Goal: Find specific page/section: Find specific page/section

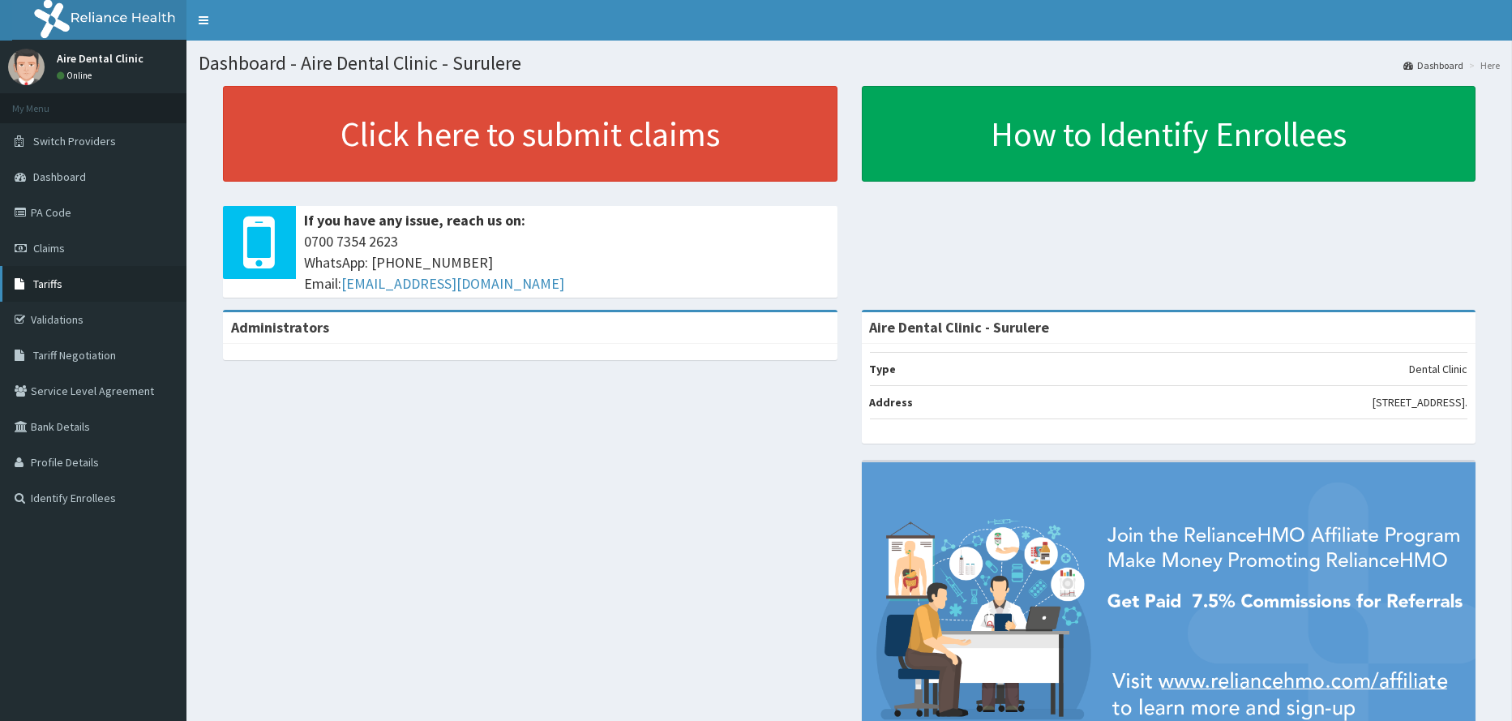
click at [54, 285] on span "Tariffs" at bounding box center [47, 284] width 29 height 15
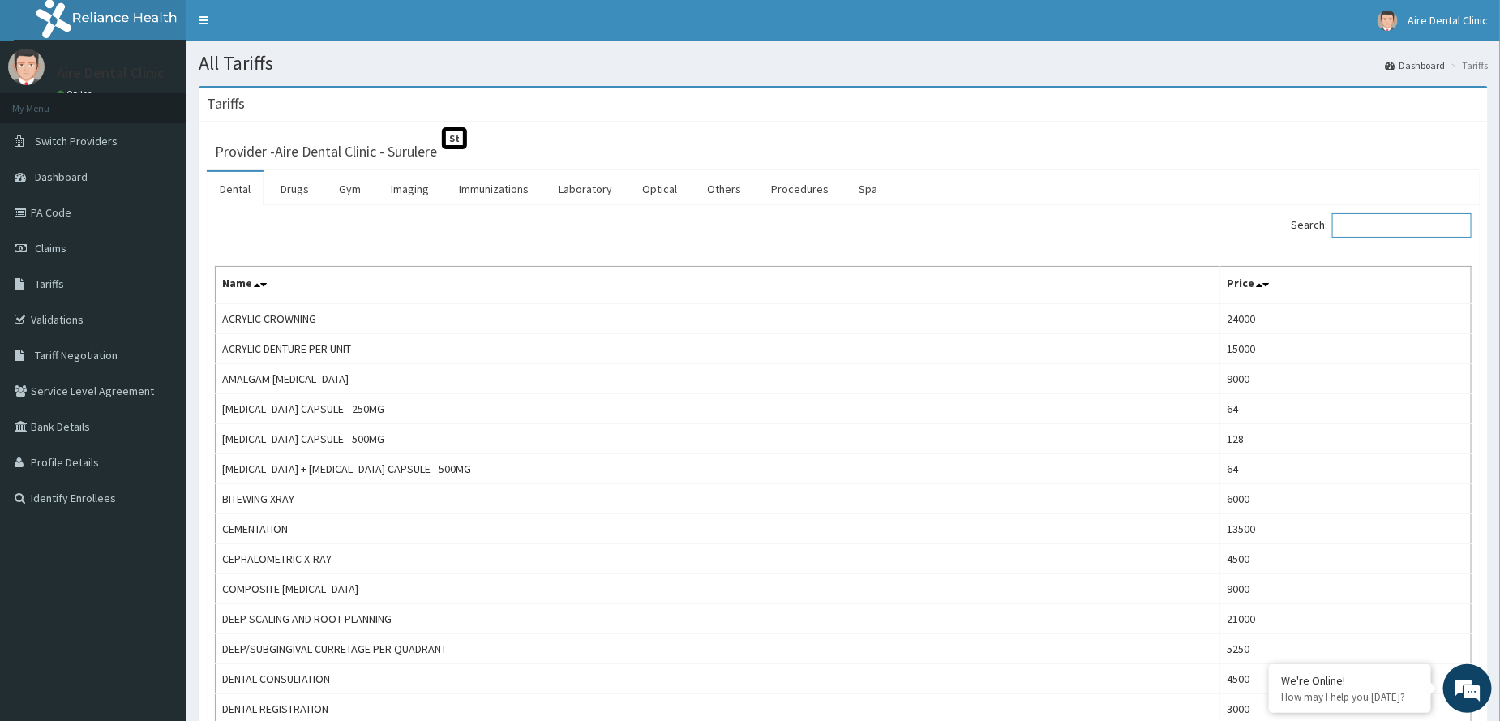
click at [1391, 221] on input "Search:" at bounding box center [1401, 225] width 139 height 24
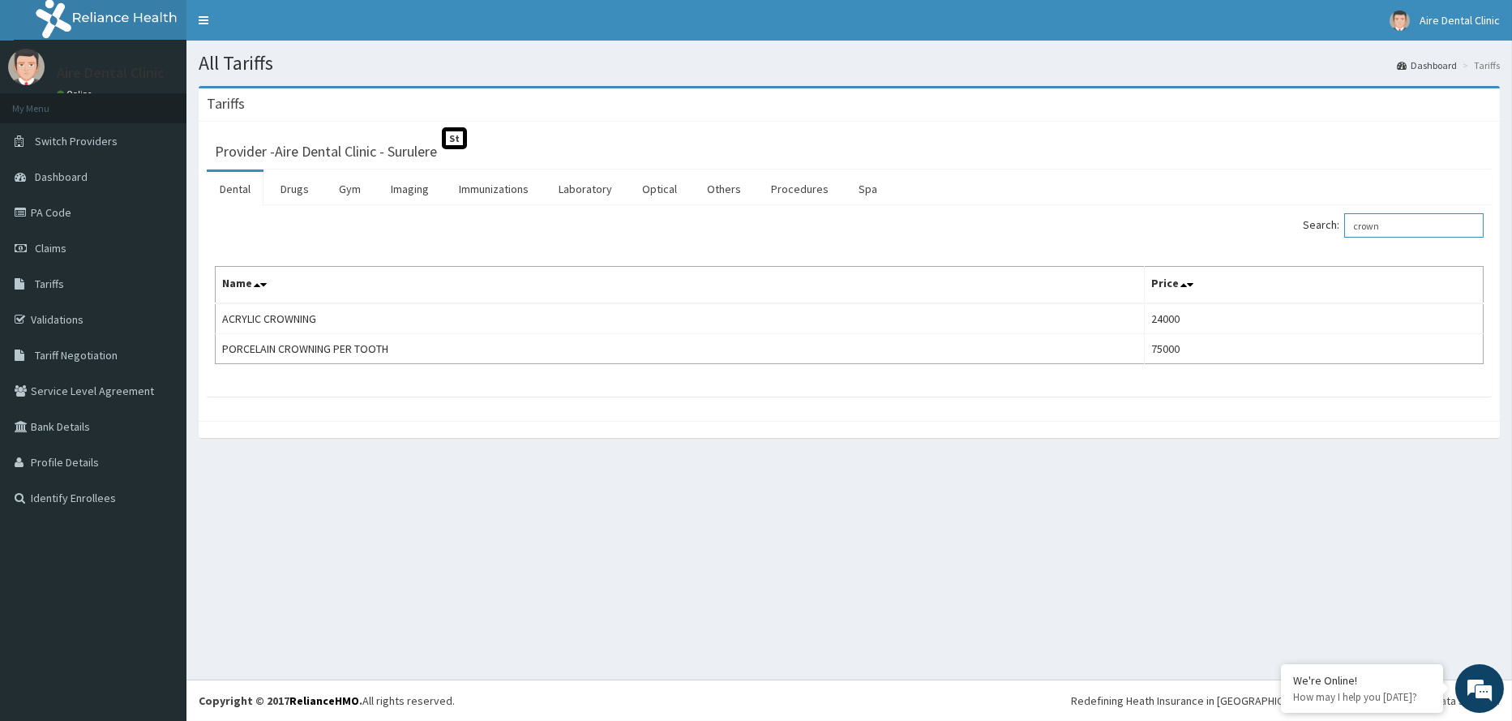
drag, startPoint x: 1393, startPoint y: 223, endPoint x: 1319, endPoint y: 224, distance: 73.8
click at [1319, 224] on label "Search: crown" at bounding box center [1393, 225] width 181 height 24
type input "root canal"
